Goal: Task Accomplishment & Management: Manage account settings

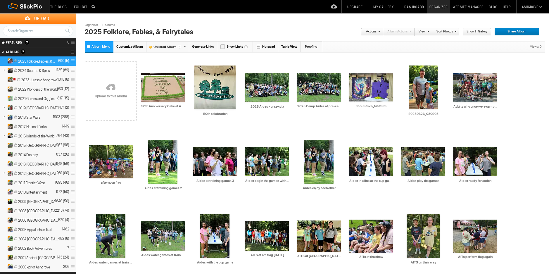
click at [108, 87] on link at bounding box center [111, 88] width 52 height 68
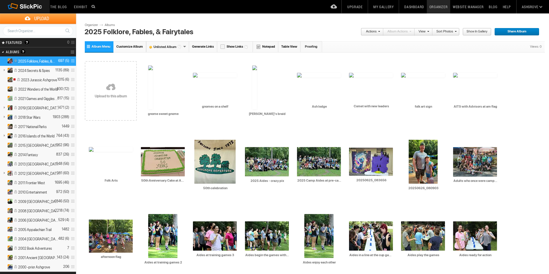
click at [116, 82] on link at bounding box center [111, 88] width 52 height 68
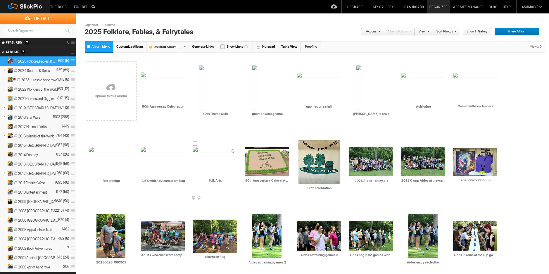
click at [235, 197] on span at bounding box center [236, 198] width 6 height 5
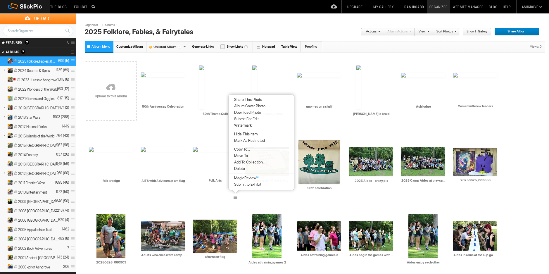
click at [241, 169] on span "Delete" at bounding box center [239, 168] width 13 height 5
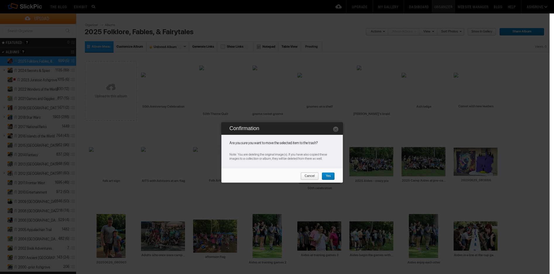
click at [328, 175] on span "Yes" at bounding box center [325, 177] width 9 height 8
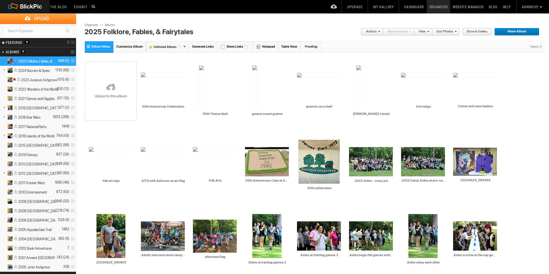
click at [450, 32] on link "Sort Photos" at bounding box center [445, 32] width 24 height 8
click at [453, 58] on span "Item Title" at bounding box center [454, 59] width 15 height 5
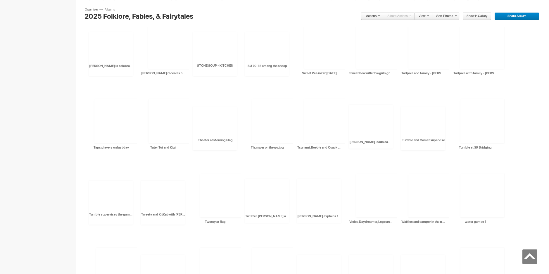
scroll to position [6297, 0]
